Goal: Transaction & Acquisition: Purchase product/service

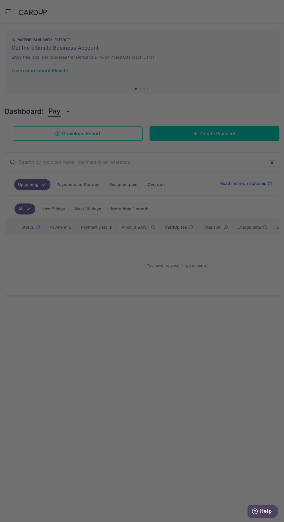
click at [125, 180] on iframe "Popup CTA" at bounding box center [142, 261] width 145 height 173
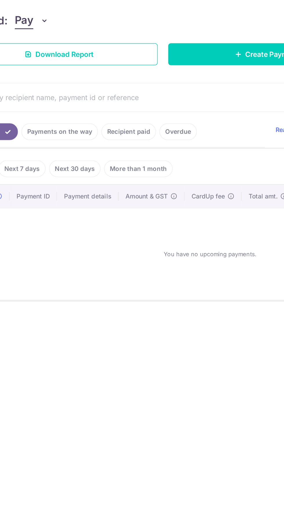
click at [124, 185] on link "Recipient paid" at bounding box center [124, 184] width 36 height 11
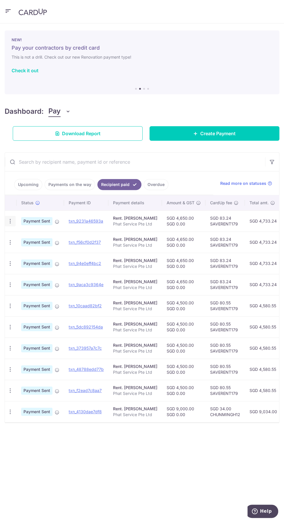
click at [10, 220] on icon "button" at bounding box center [10, 221] width 6 height 6
click at [9, 7] on div at bounding box center [142, 261] width 284 height 522
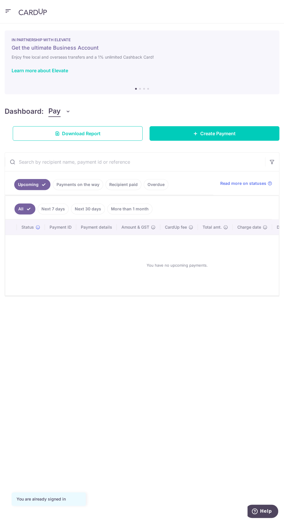
click at [8, 11] on icon "button" at bounding box center [8, 11] width 7 height 7
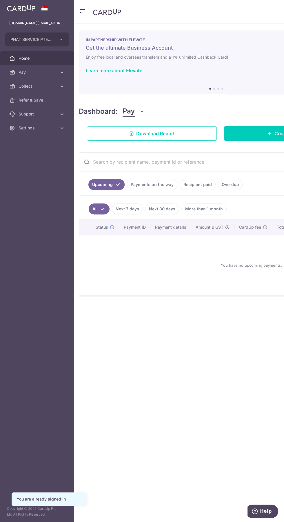
click at [61, 72] on div at bounding box center [143, 263] width 287 height 527
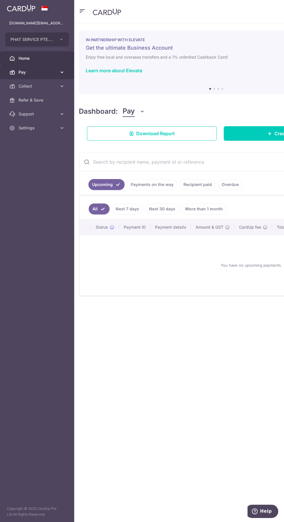
click at [46, 71] on span "Pay" at bounding box center [38, 72] width 38 height 6
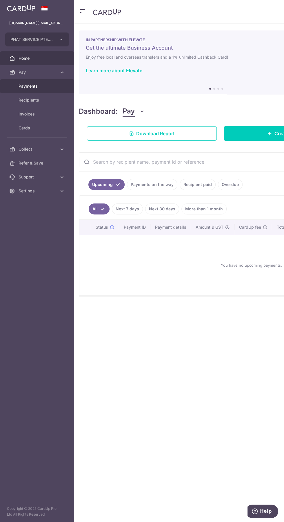
click at [39, 86] on span "Payments" at bounding box center [38, 86] width 38 height 6
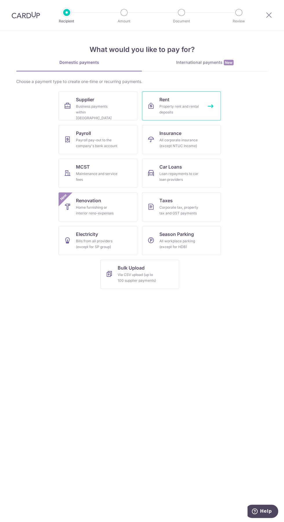
click at [197, 110] on div "Property rent and rental deposits" at bounding box center [181, 110] width 42 height 12
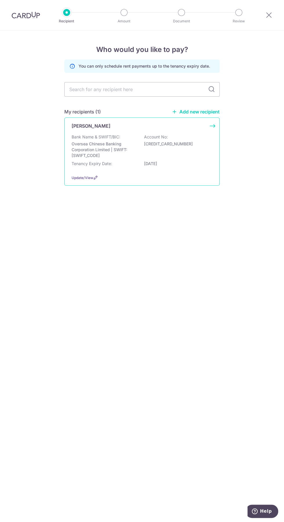
click at [188, 158] on div "Bank Name & SWIFT/BIC: Oversea Chinese Banking Corporation Limited | SWIFT: OCB…" at bounding box center [142, 152] width 141 height 36
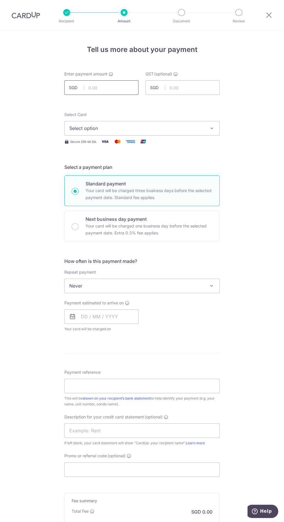
click at [114, 88] on input "text" at bounding box center [101, 87] width 74 height 15
click at [189, 127] on span "Select option" at bounding box center [136, 128] width 135 height 7
type input "4,650.00"
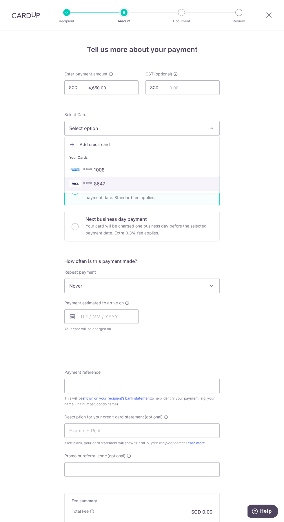
click at [104, 186] on span "**** 8647" at bounding box center [94, 183] width 22 height 7
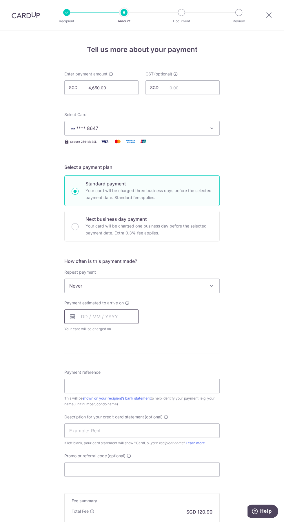
click at [126, 317] on input "text" at bounding box center [101, 316] width 74 height 15
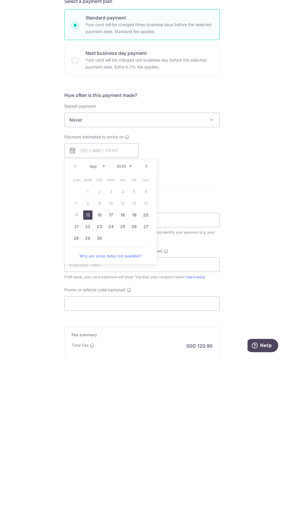
click at [146, 379] on link "20" at bounding box center [145, 380] width 9 height 9
type input "20/09/2025"
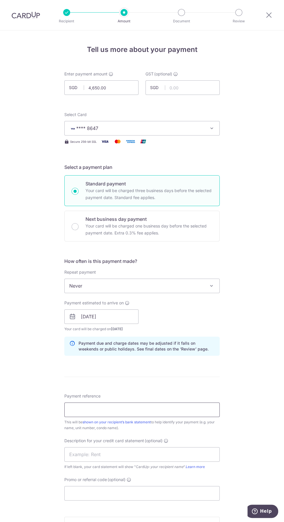
click at [184, 409] on input "Payment reference" at bounding box center [142, 410] width 156 height 15
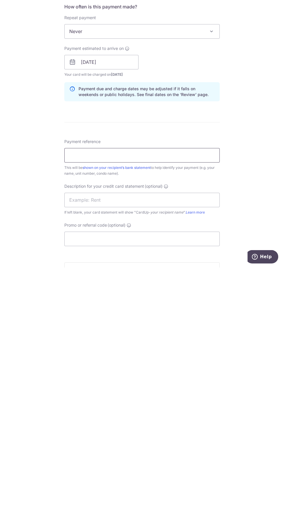
type input "Phat Service Pte. Ltd."
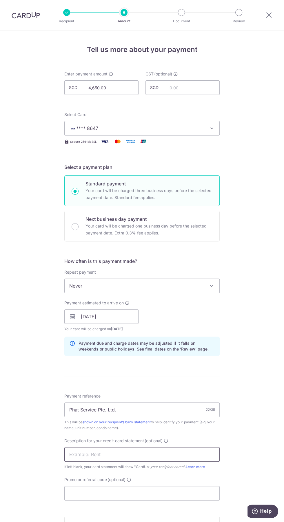
click at [184, 455] on input "text" at bounding box center [142, 454] width 156 height 15
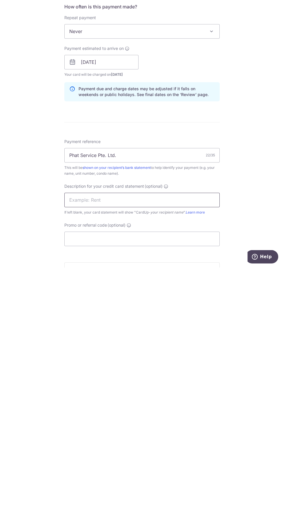
type input "Rent"
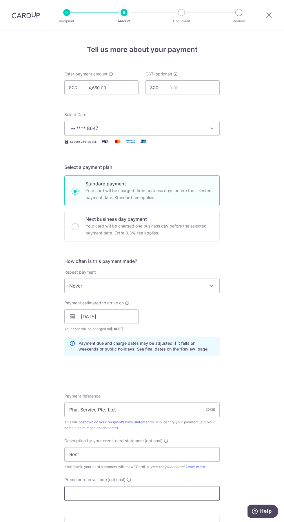
click at [176, 493] on input "Promo or referral code (optional)" at bounding box center [142, 493] width 156 height 15
click at [134, 493] on input "Promo or referral code (optional)" at bounding box center [142, 493] width 156 height 15
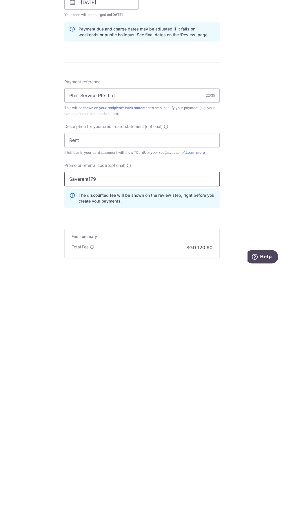
scroll to position [85, 0]
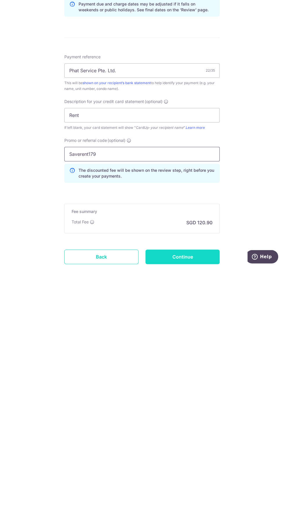
type input "Saverent179"
click at [199, 506] on input "Continue" at bounding box center [183, 511] width 74 height 15
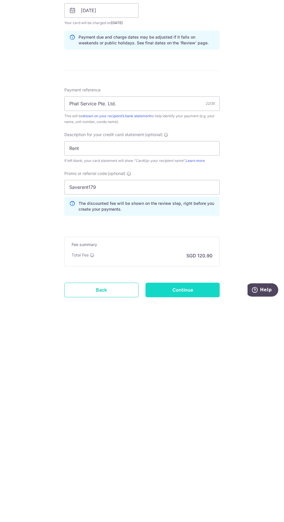
type input "Create Schedule"
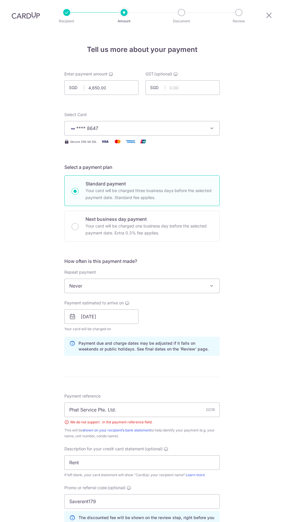
scroll to position [93, 0]
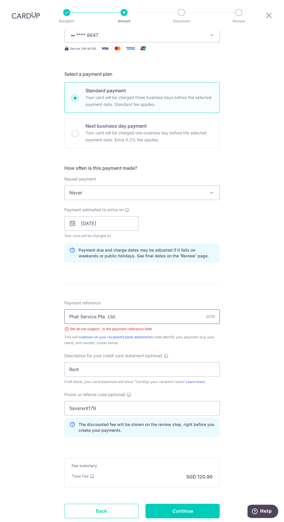
click at [169, 309] on input "Phat Service Pte. Ltd." at bounding box center [142, 316] width 156 height 15
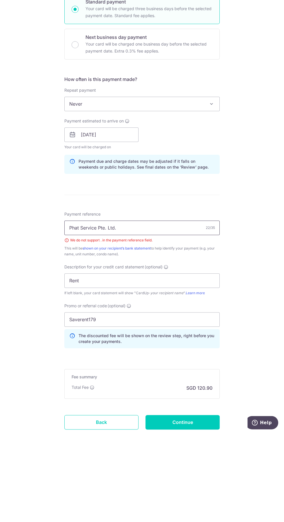
scroll to position [39, 0]
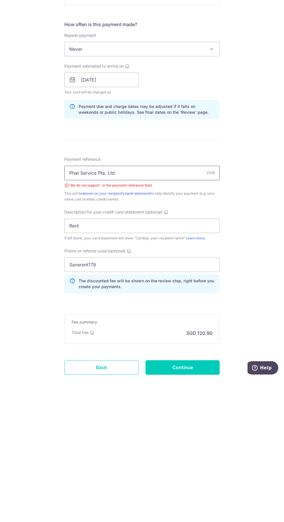
click at [103, 309] on input "Phat Service Pte. Ltd" at bounding box center [142, 316] width 156 height 15
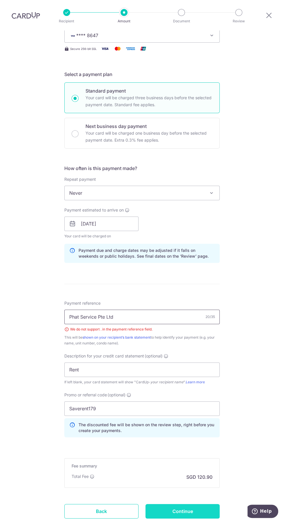
type input "Phat Service Pte Ltd"
click at [201, 504] on input "Continue" at bounding box center [183, 511] width 74 height 15
type input "Create Schedule"
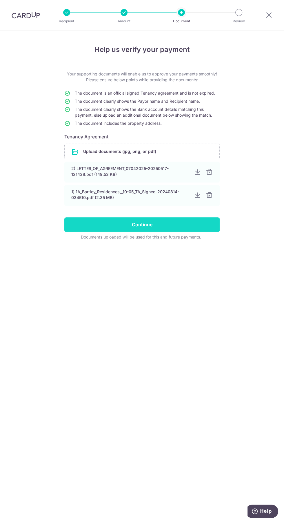
click at [186, 229] on input "Continue" at bounding box center [142, 224] width 156 height 15
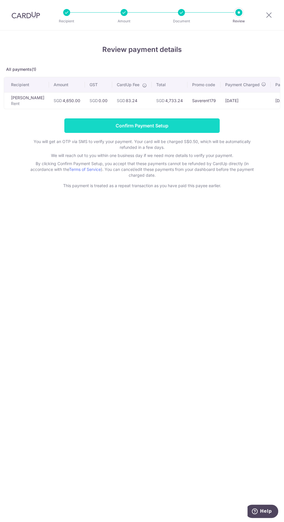
click at [199, 126] on input "Confirm Payment Setup" at bounding box center [142, 125] width 156 height 15
